Goal: Transaction & Acquisition: Purchase product/service

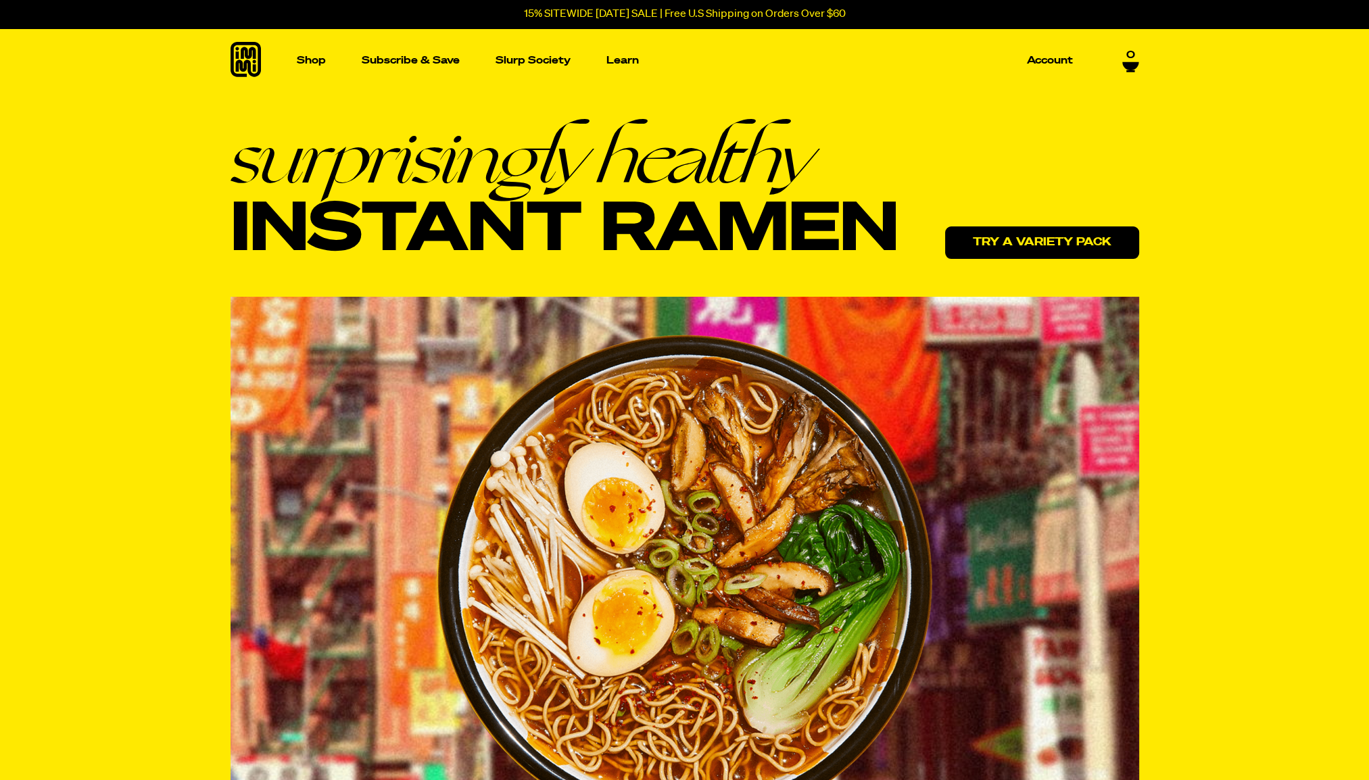
click at [1041, 243] on link "Try a variety pack" at bounding box center [1042, 243] width 194 height 32
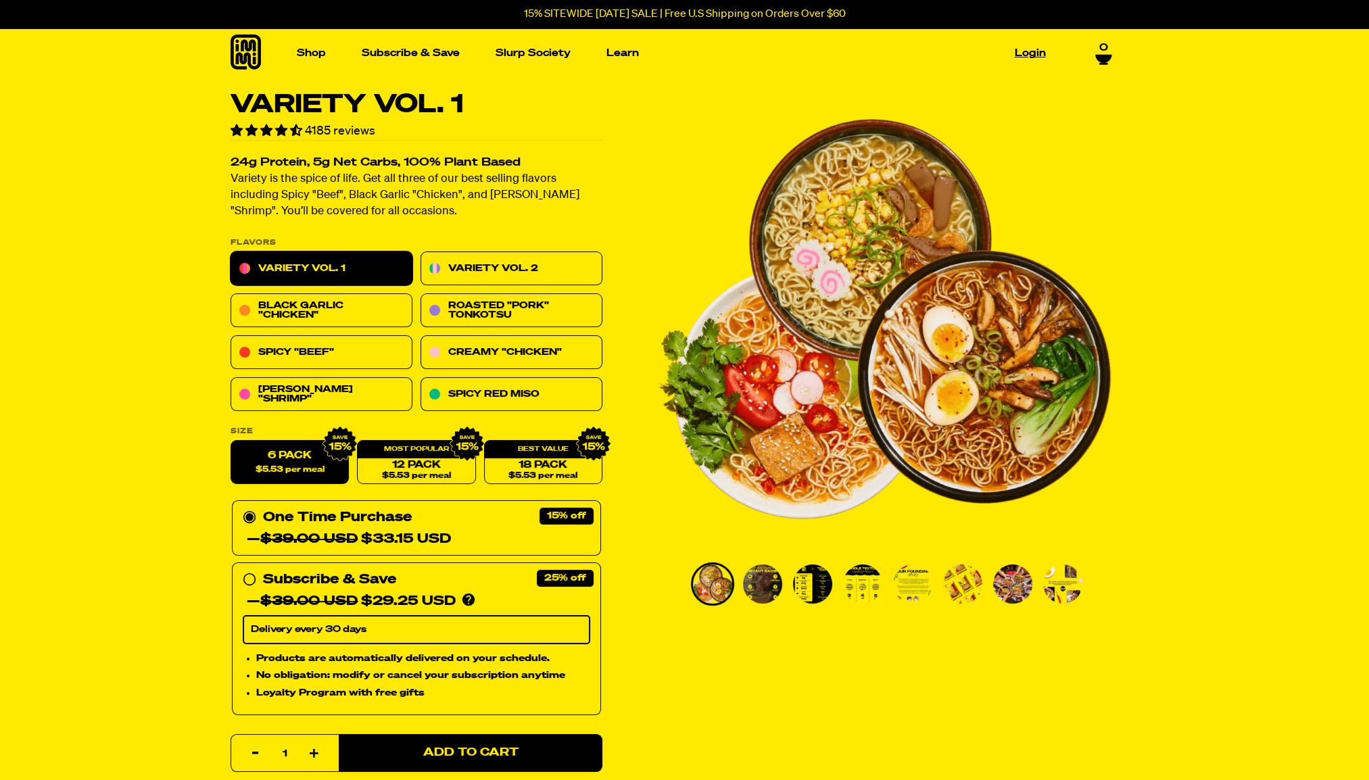
click at [1029, 51] on link "Login" at bounding box center [1030, 53] width 42 height 21
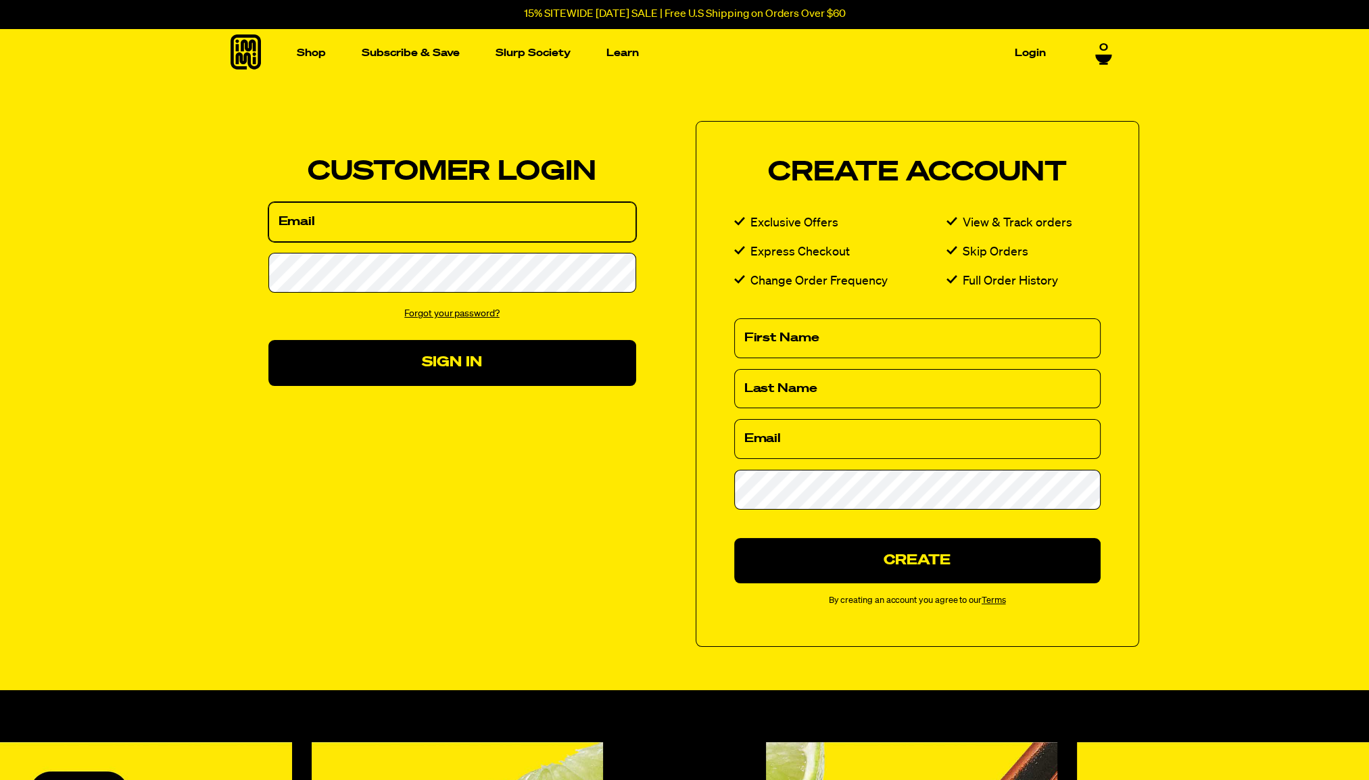
click at [427, 229] on input "Email" at bounding box center [452, 222] width 368 height 40
click at [403, 218] on input "Email" at bounding box center [452, 222] width 368 height 40
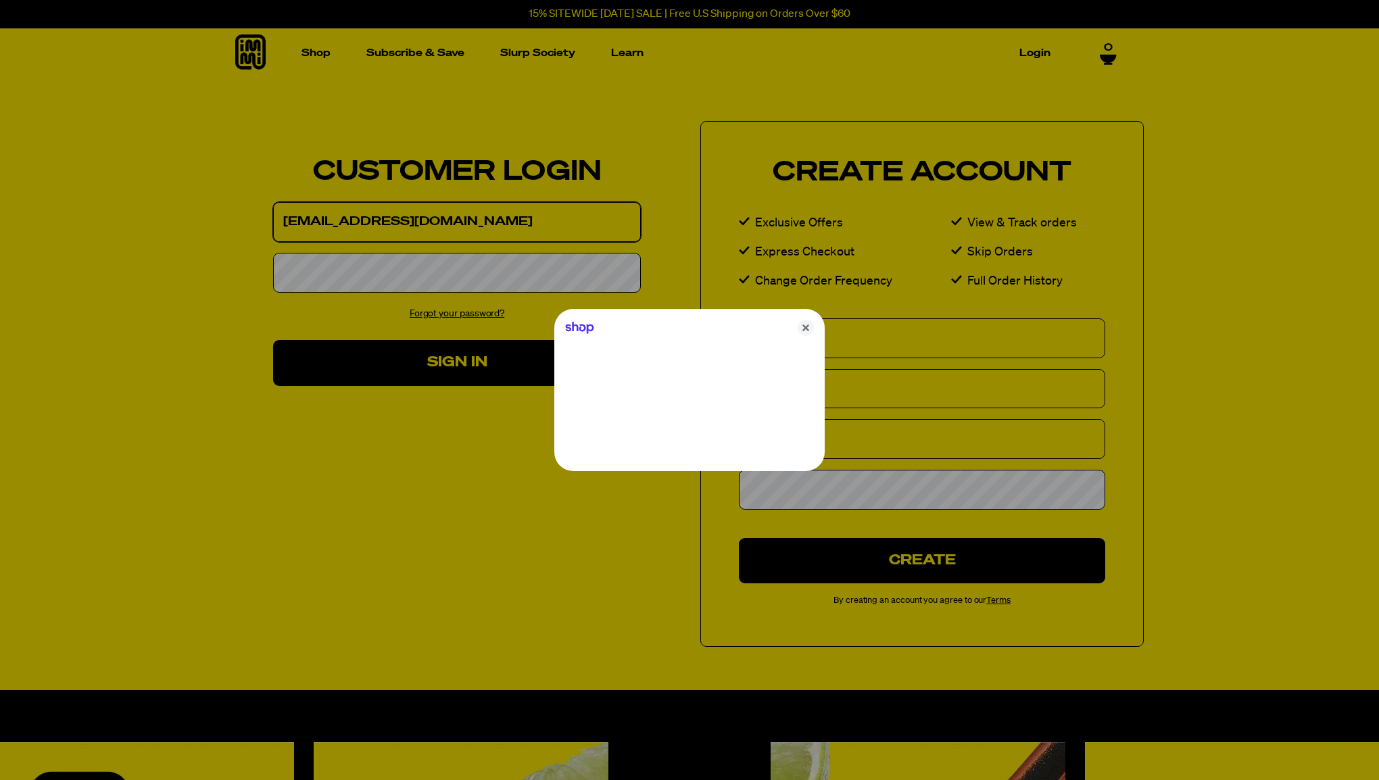
type input "evilroy@ameritech.net"
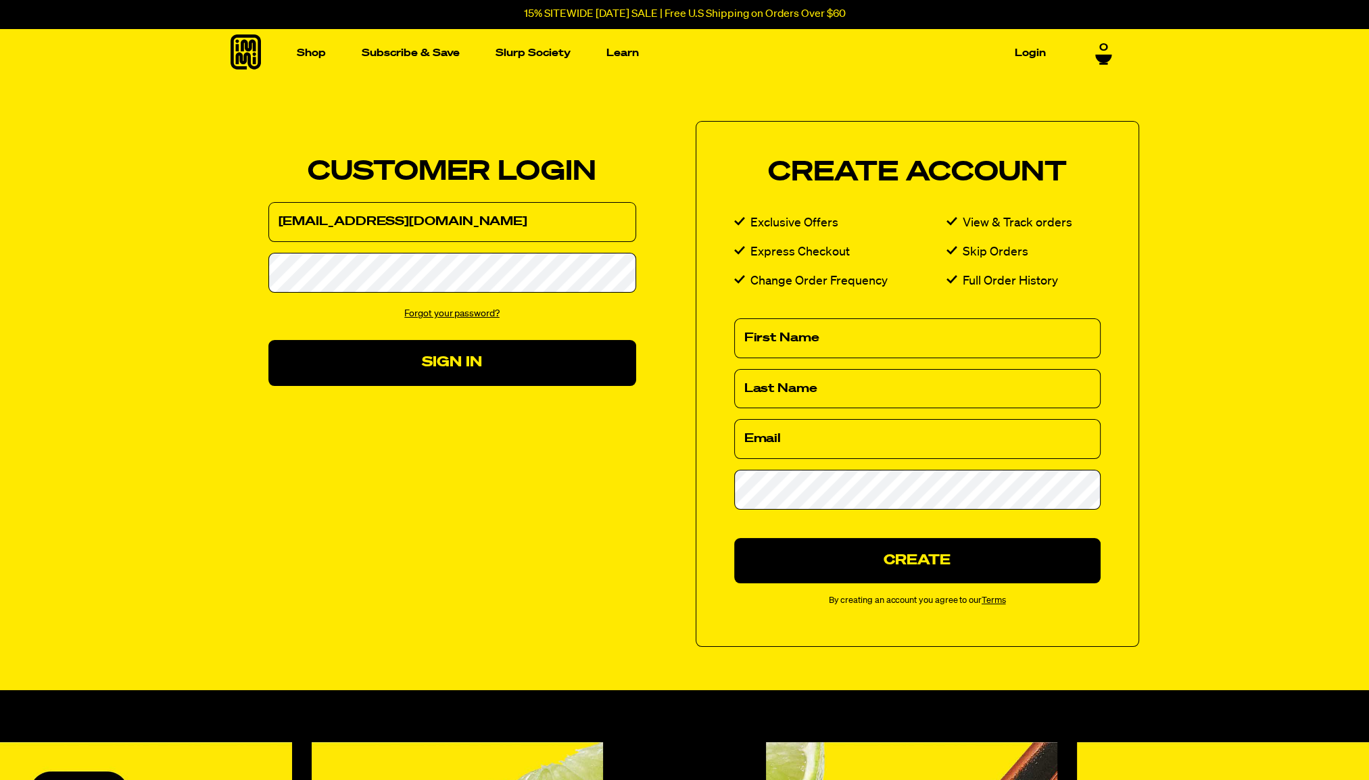
click at [446, 312] on link "Forgot your password?" at bounding box center [451, 313] width 95 height 9
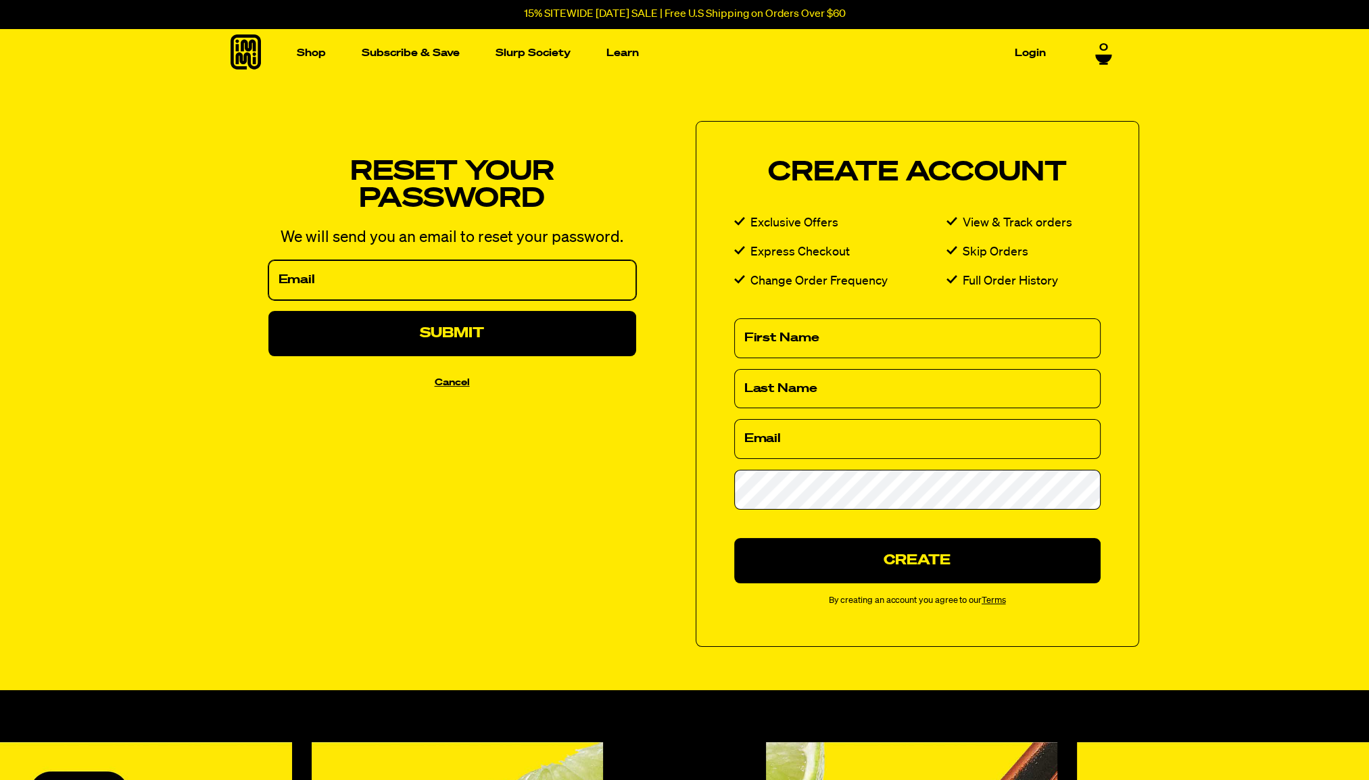
click at [327, 275] on input "Email" at bounding box center [452, 280] width 368 height 40
type input "[EMAIL_ADDRESS][DOMAIN_NAME]"
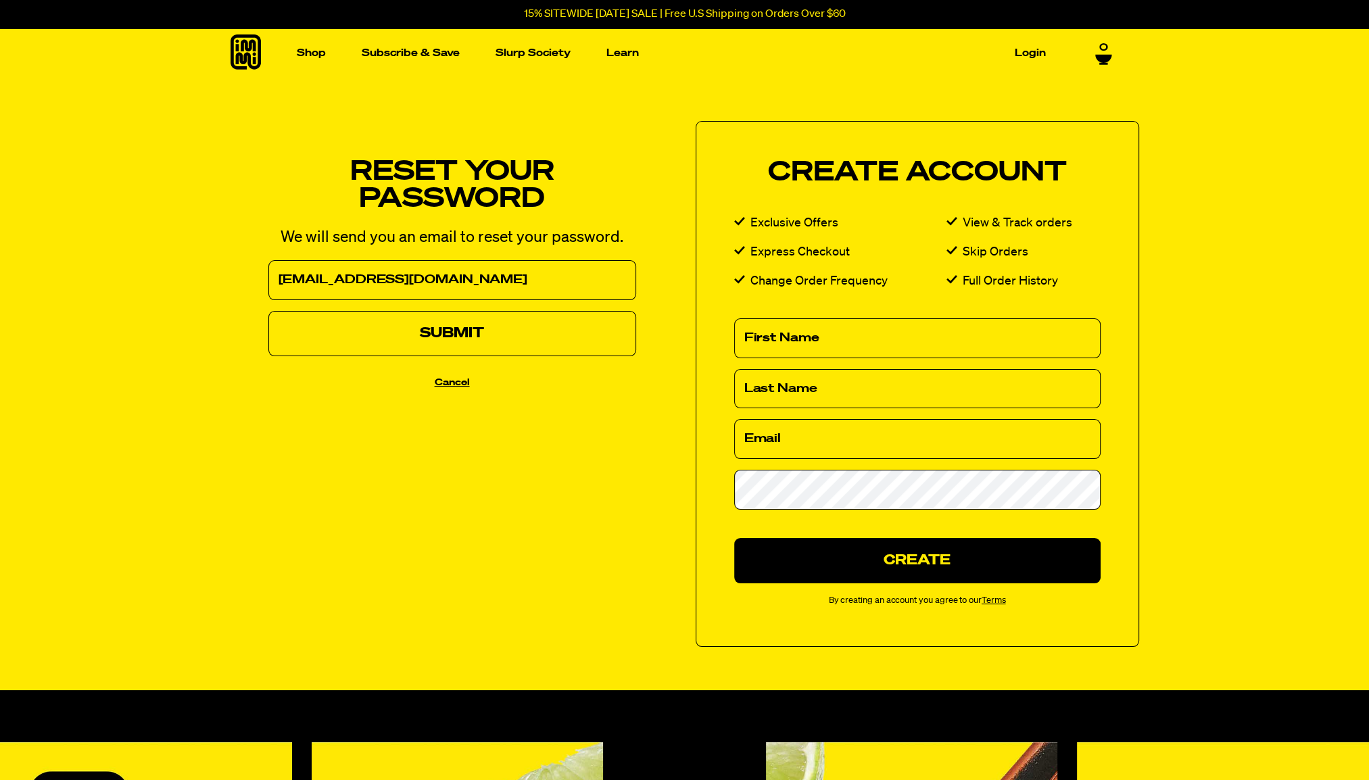
click at [485, 325] on button "Submit" at bounding box center [452, 333] width 368 height 45
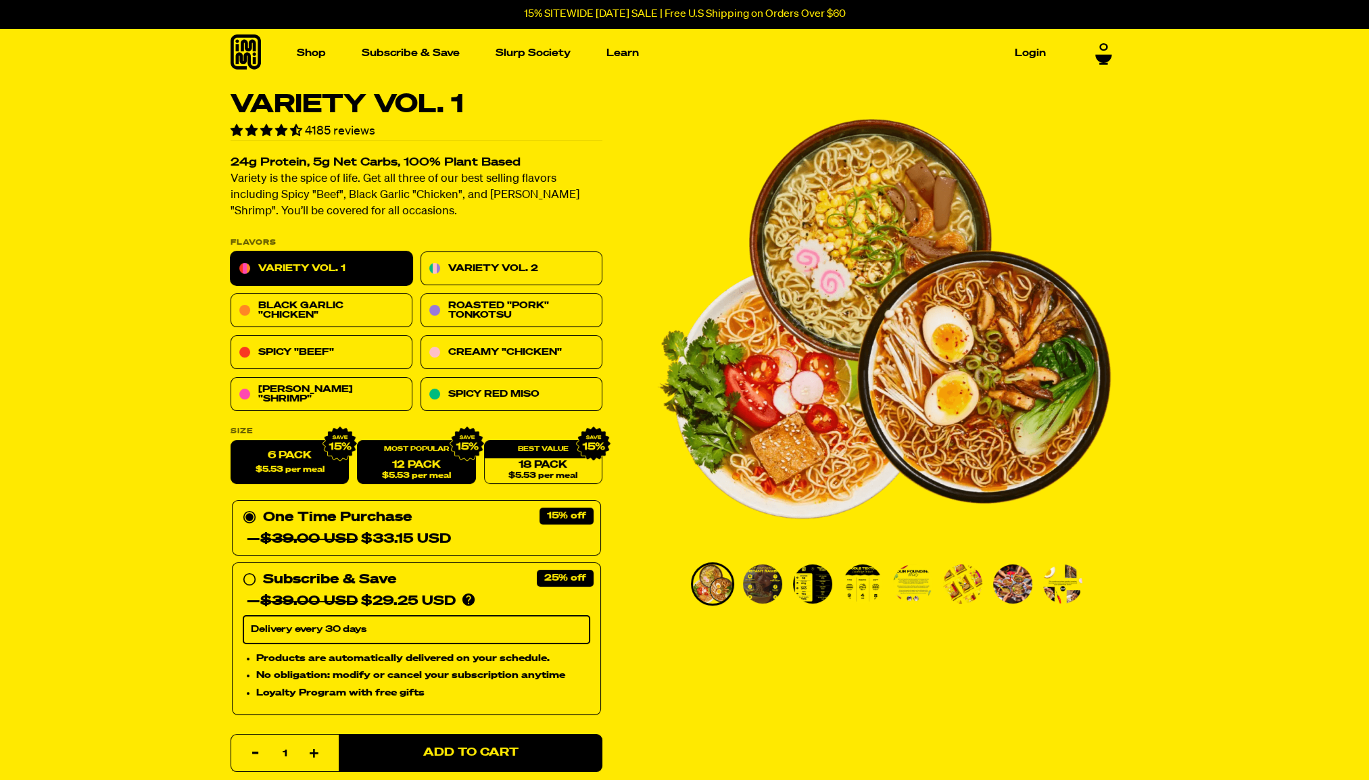
click at [414, 473] on span "$5.53 per meal" at bounding box center [415, 476] width 69 height 9
radio input "false"
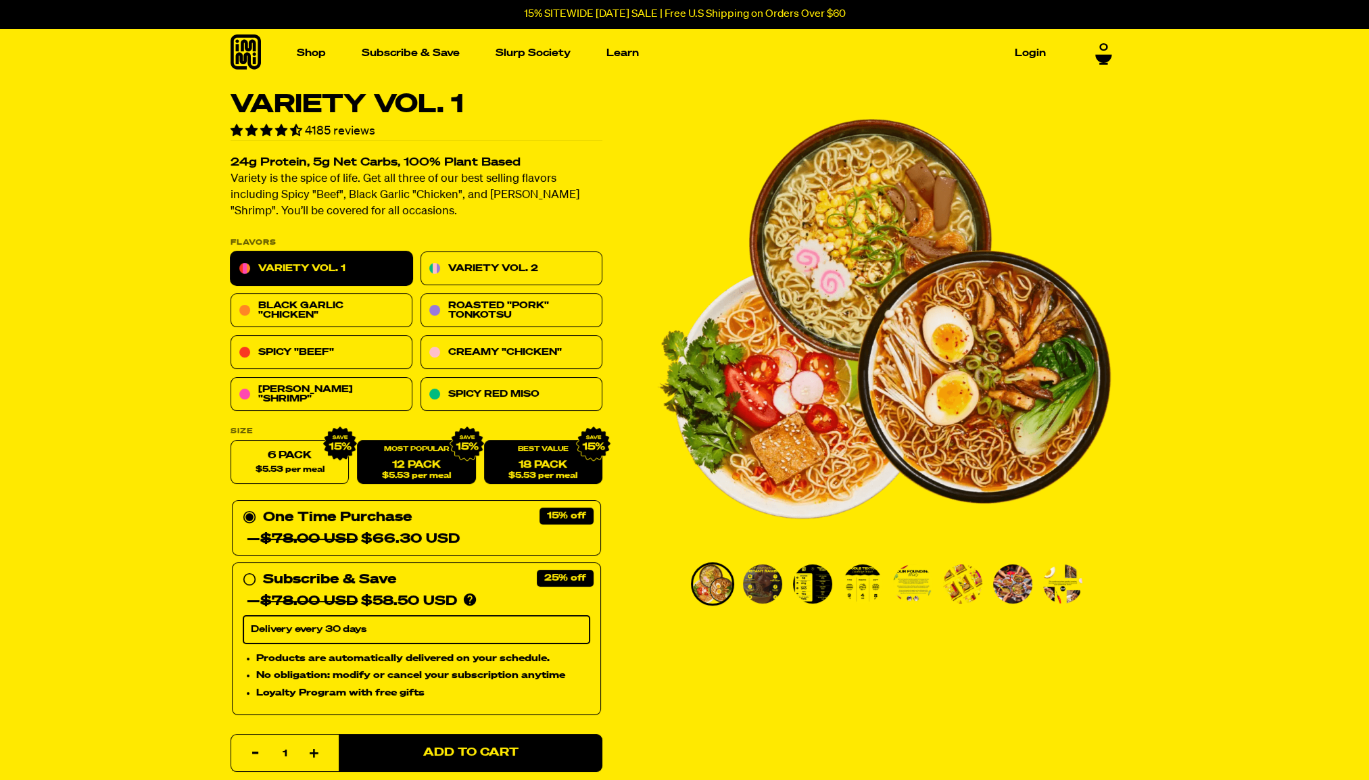
click at [531, 461] on link "18 Pack $5.53 per meal" at bounding box center [542, 463] width 118 height 44
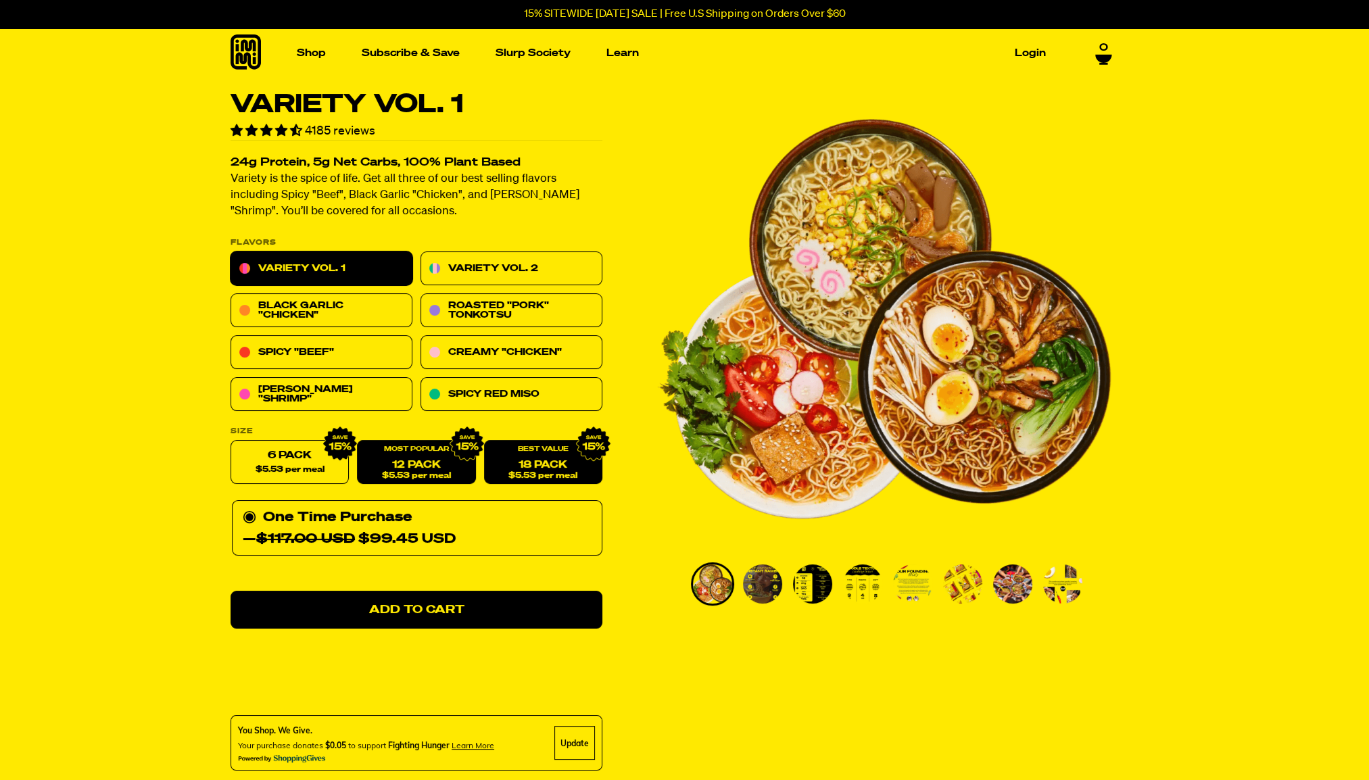
click at [408, 461] on link "12 Pack $5.53 per meal" at bounding box center [416, 463] width 118 height 44
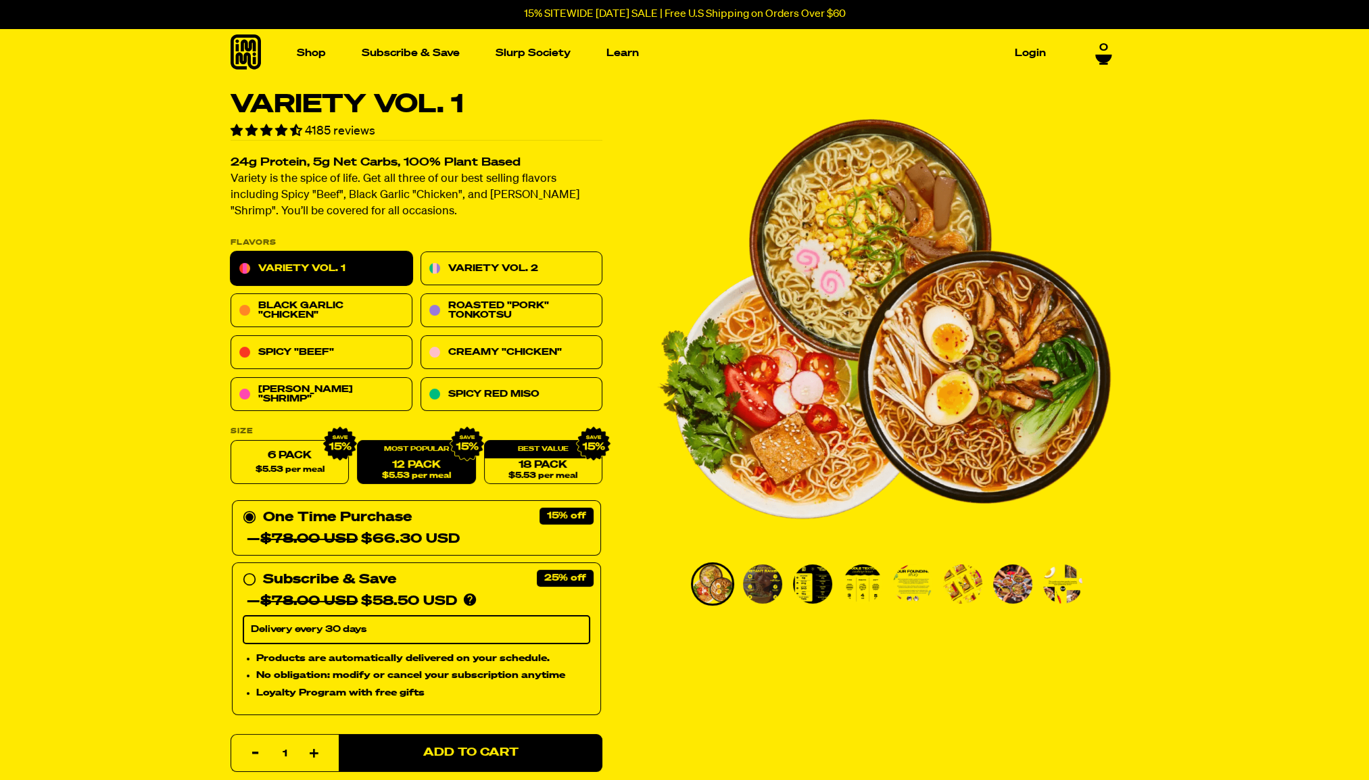
click at [423, 448] on div "12 Pack $5.53 per meal" at bounding box center [416, 463] width 118 height 44
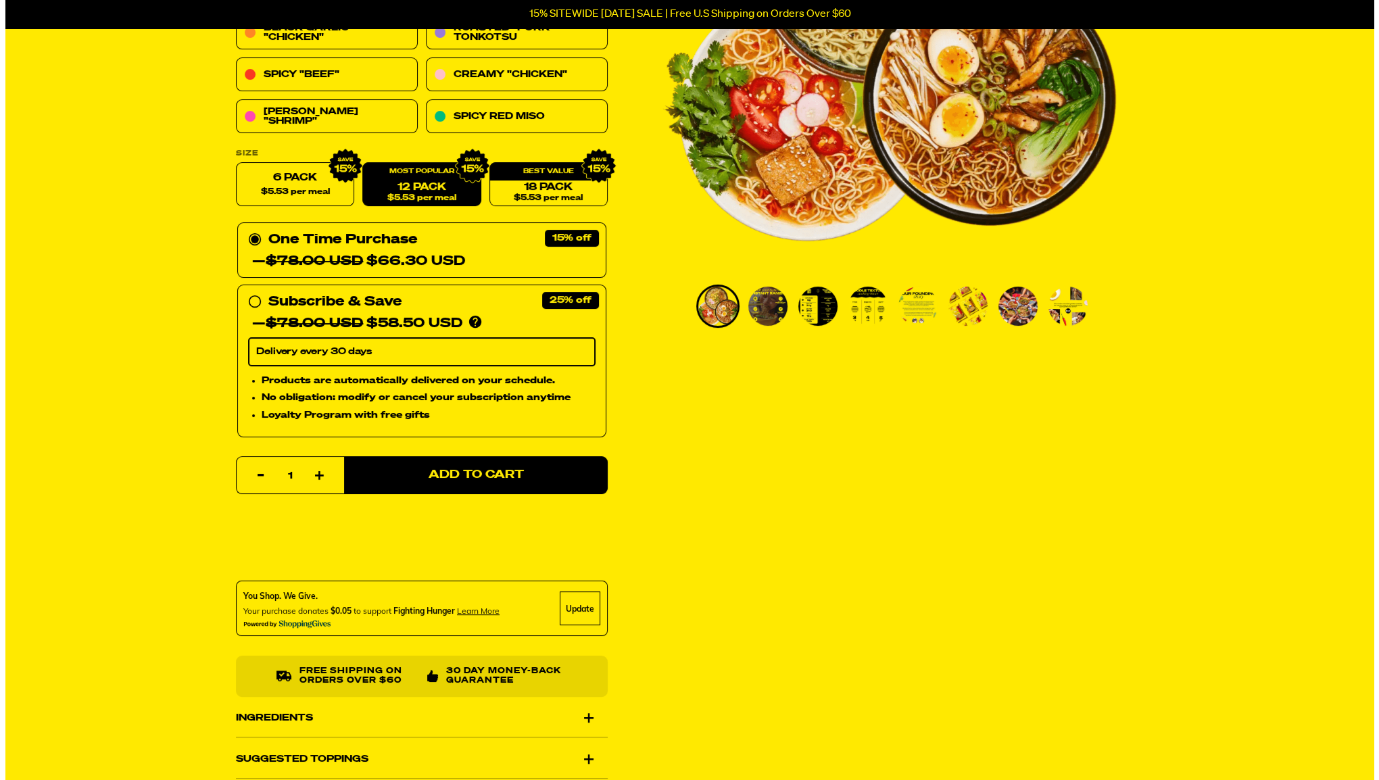
scroll to position [360, 0]
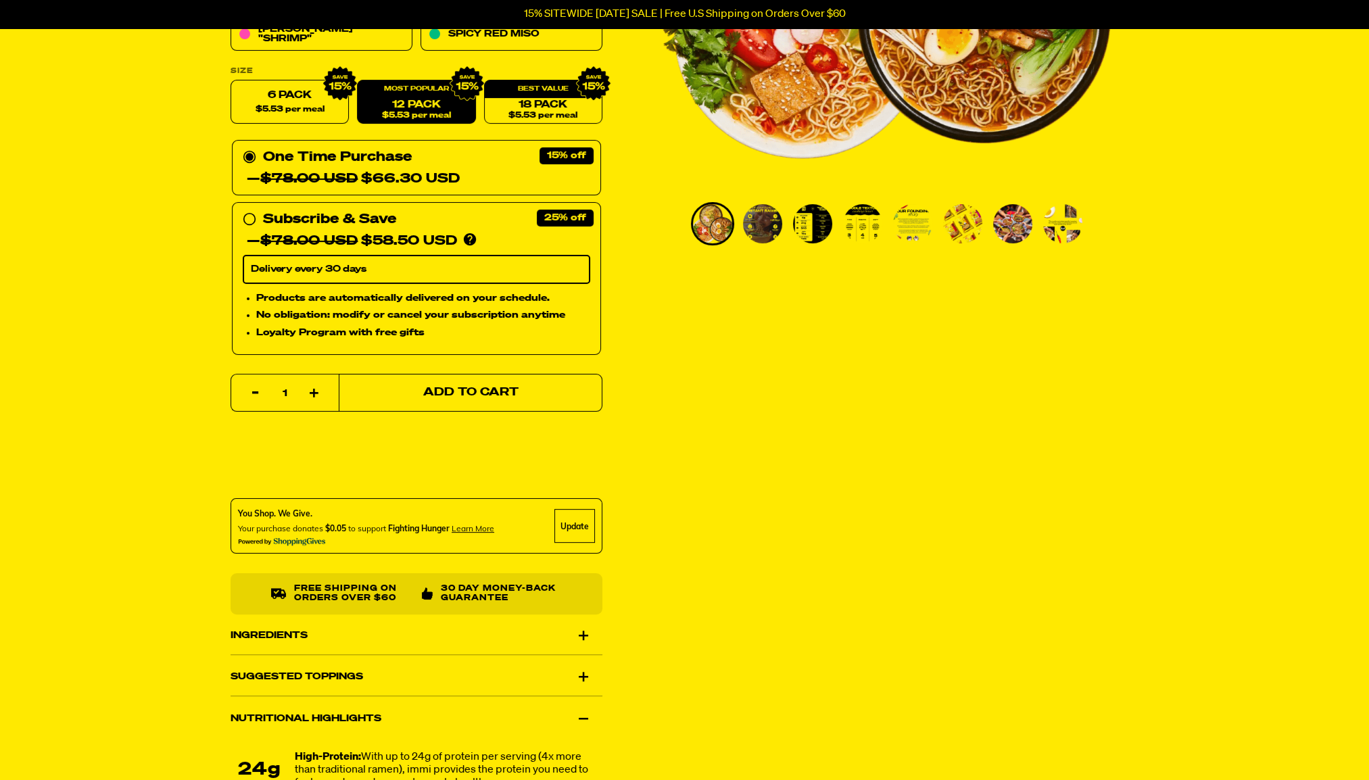
click at [504, 396] on span "Add to Cart" at bounding box center [470, 392] width 95 height 11
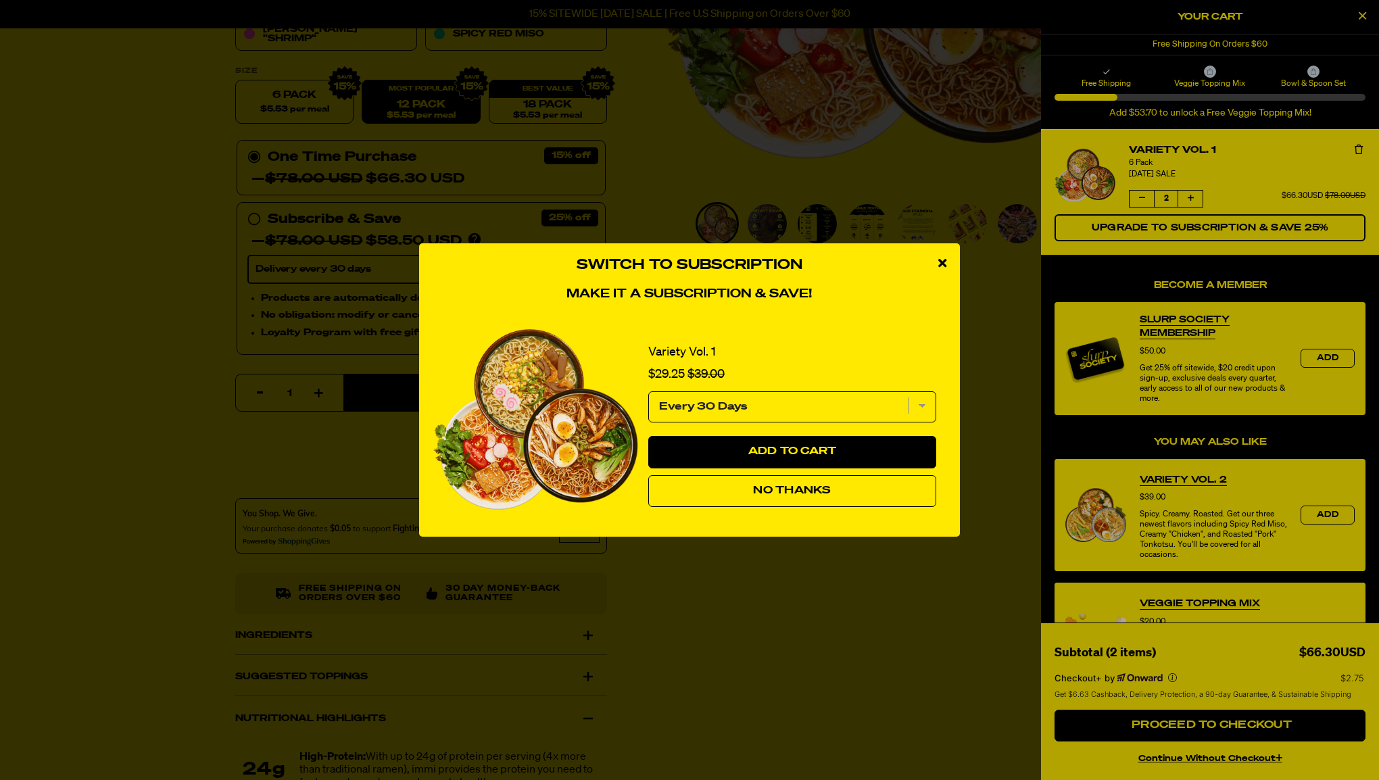
click at [818, 489] on span "No Thanks" at bounding box center [792, 490] width 78 height 11
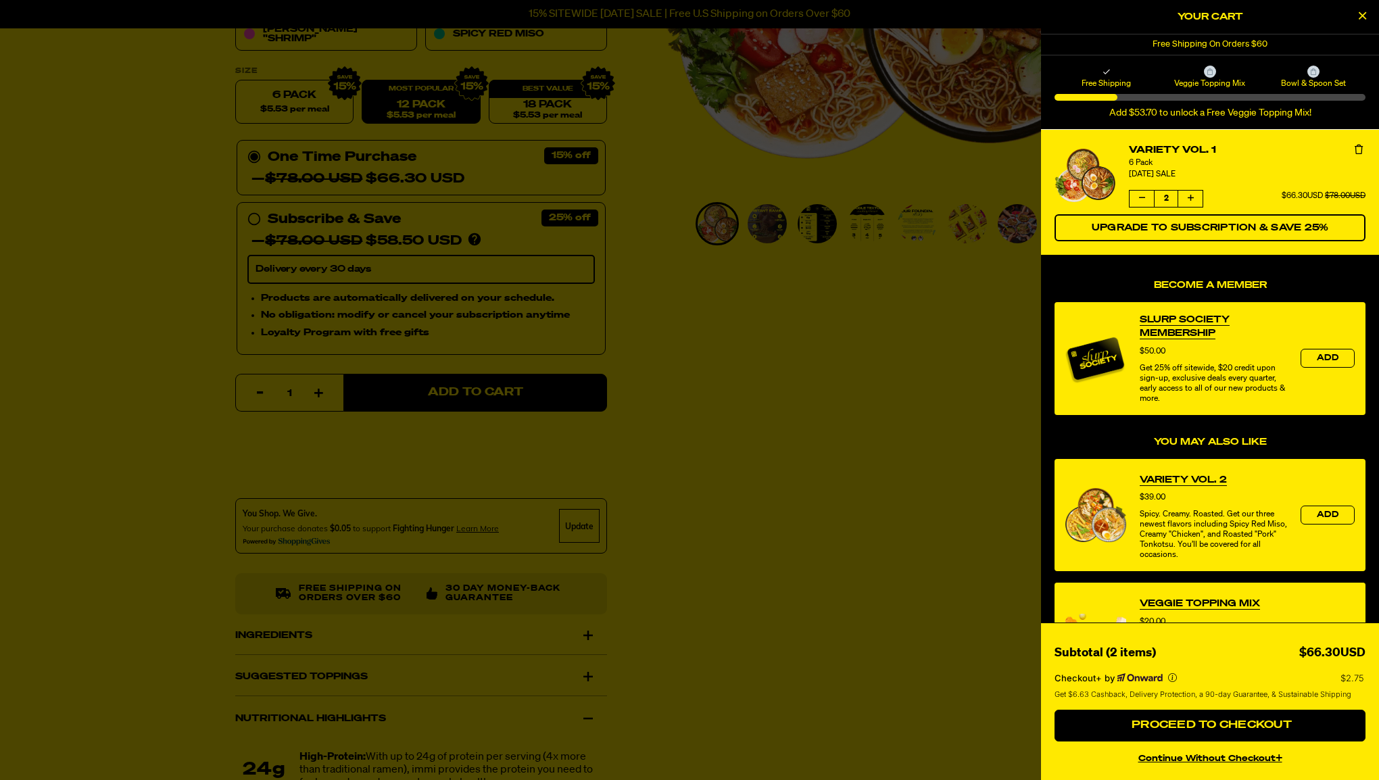
click at [1218, 763] on button "continue without Checkout+" at bounding box center [1210, 757] width 311 height 20
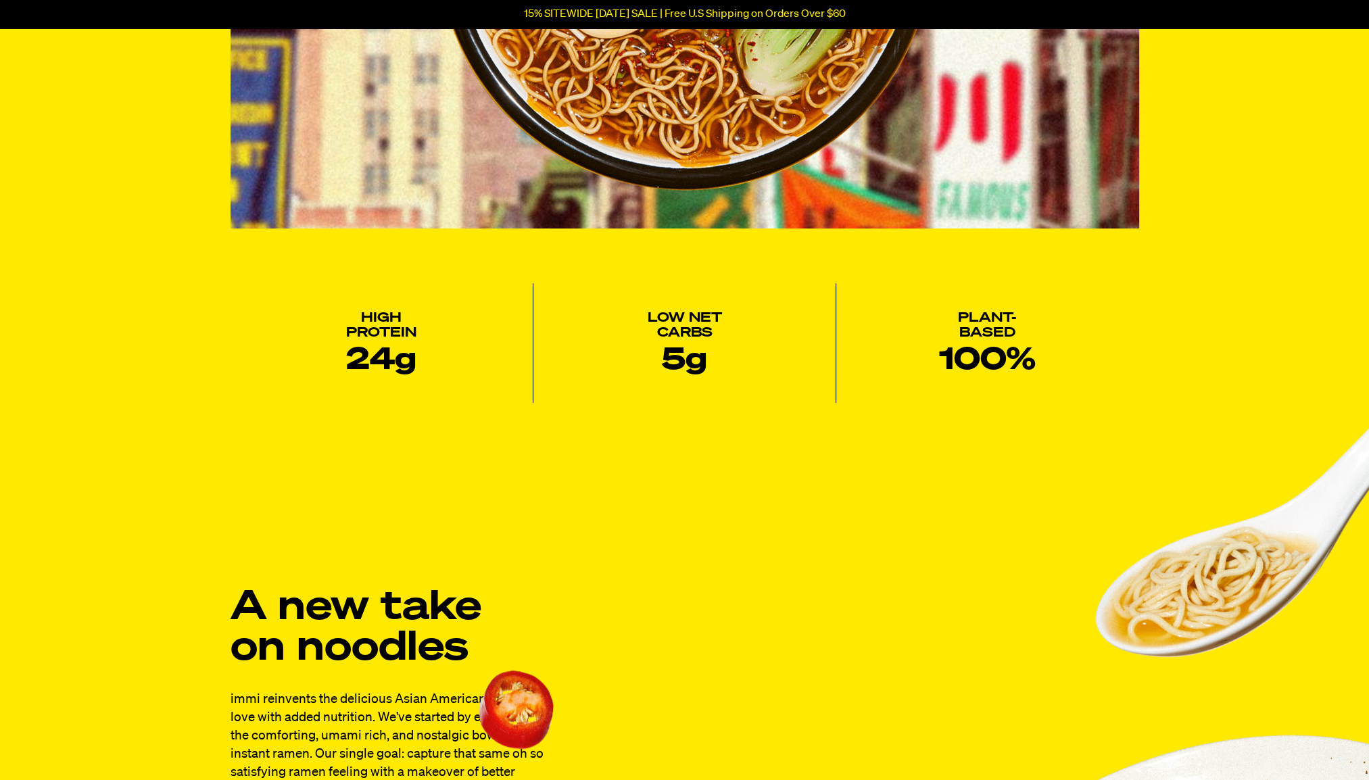
scroll to position [721, 0]
